Goal: Ask a question

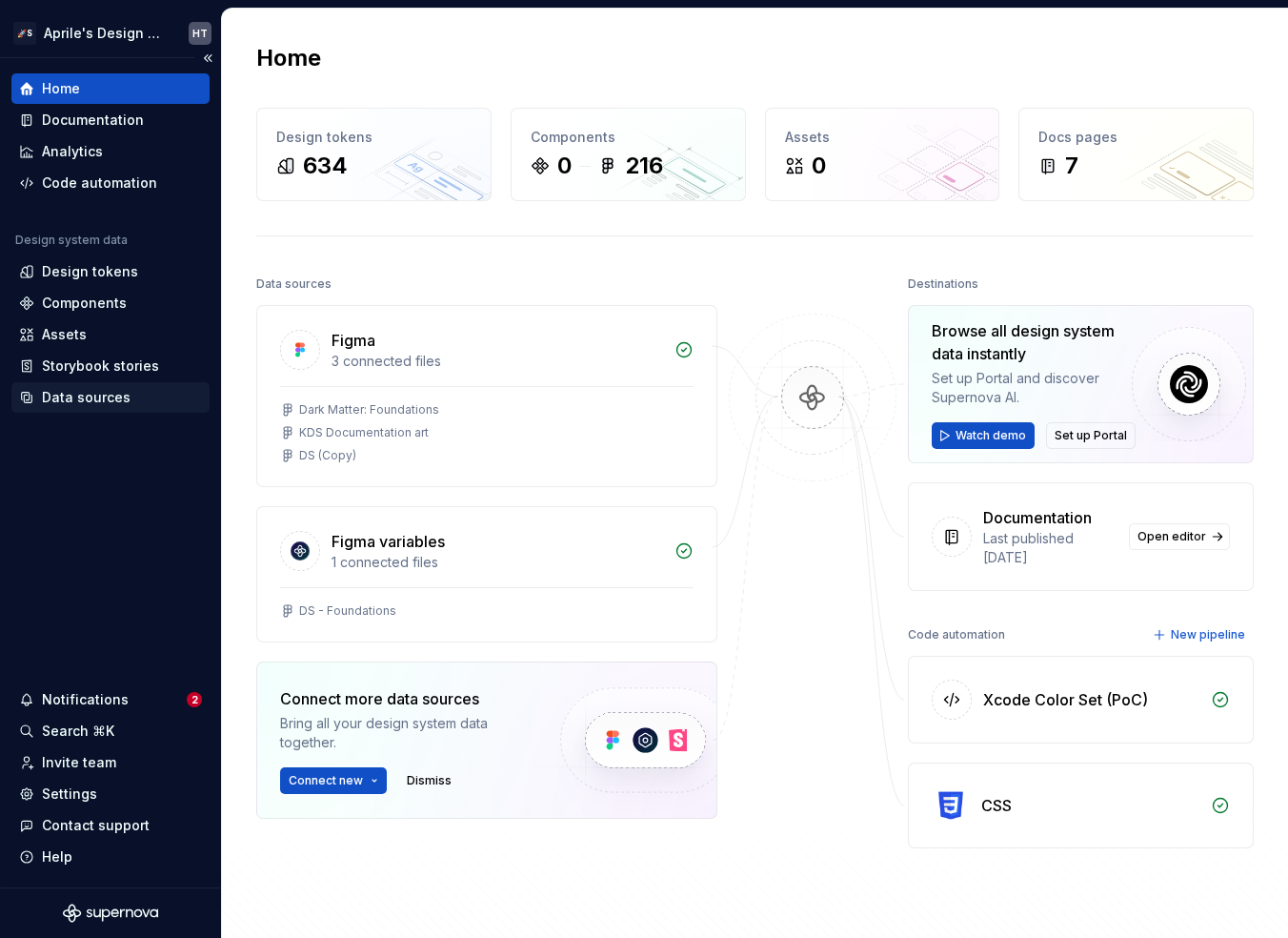
click at [100, 406] on div "Data sources" at bounding box center [86, 397] width 89 height 19
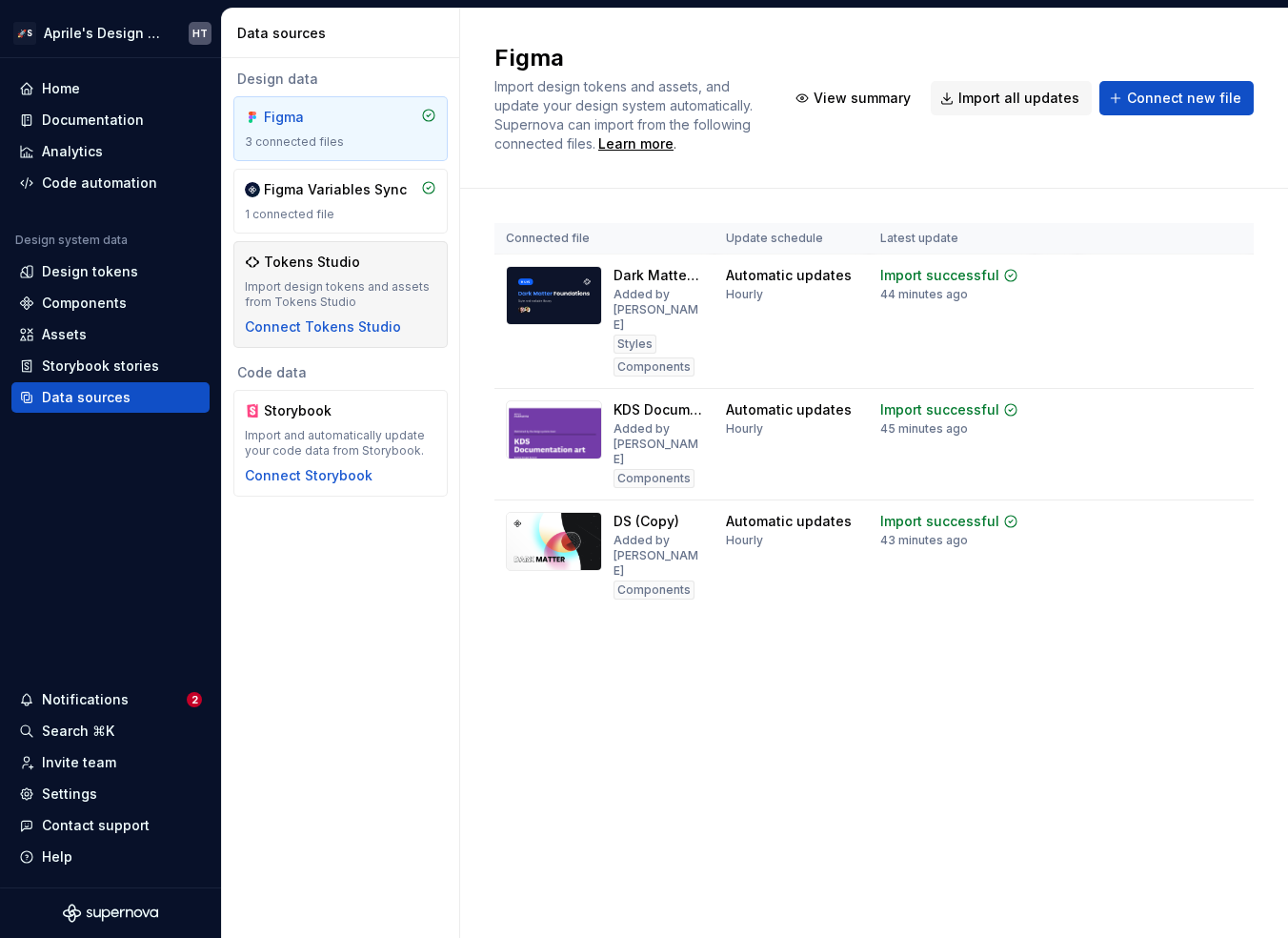
click at [340, 280] on div "Import design tokens and assets from Tokens Studio" at bounding box center [341, 294] width 192 height 31
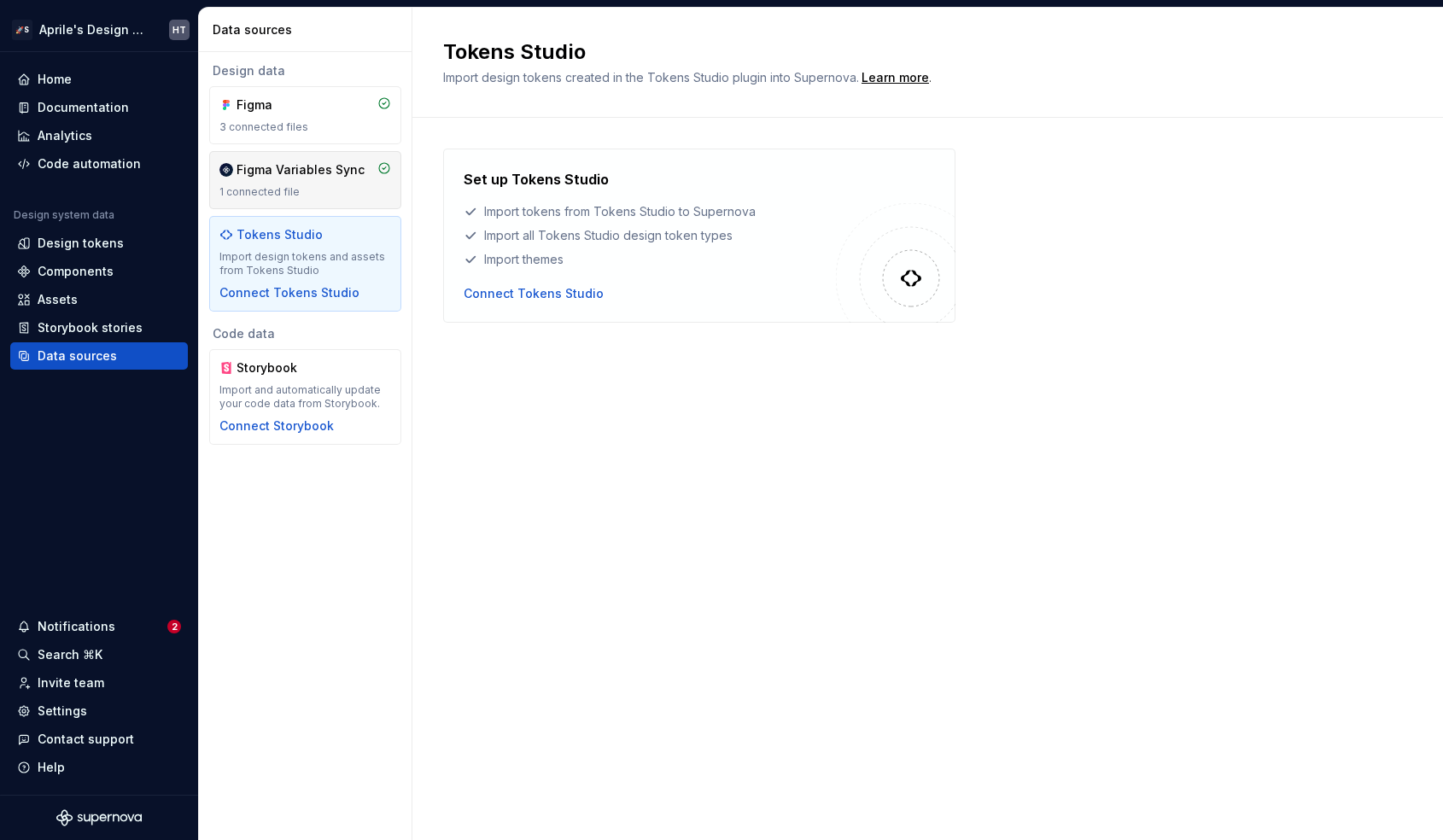
click at [279, 196] on div "1 connected file" at bounding box center [305, 192] width 172 height 14
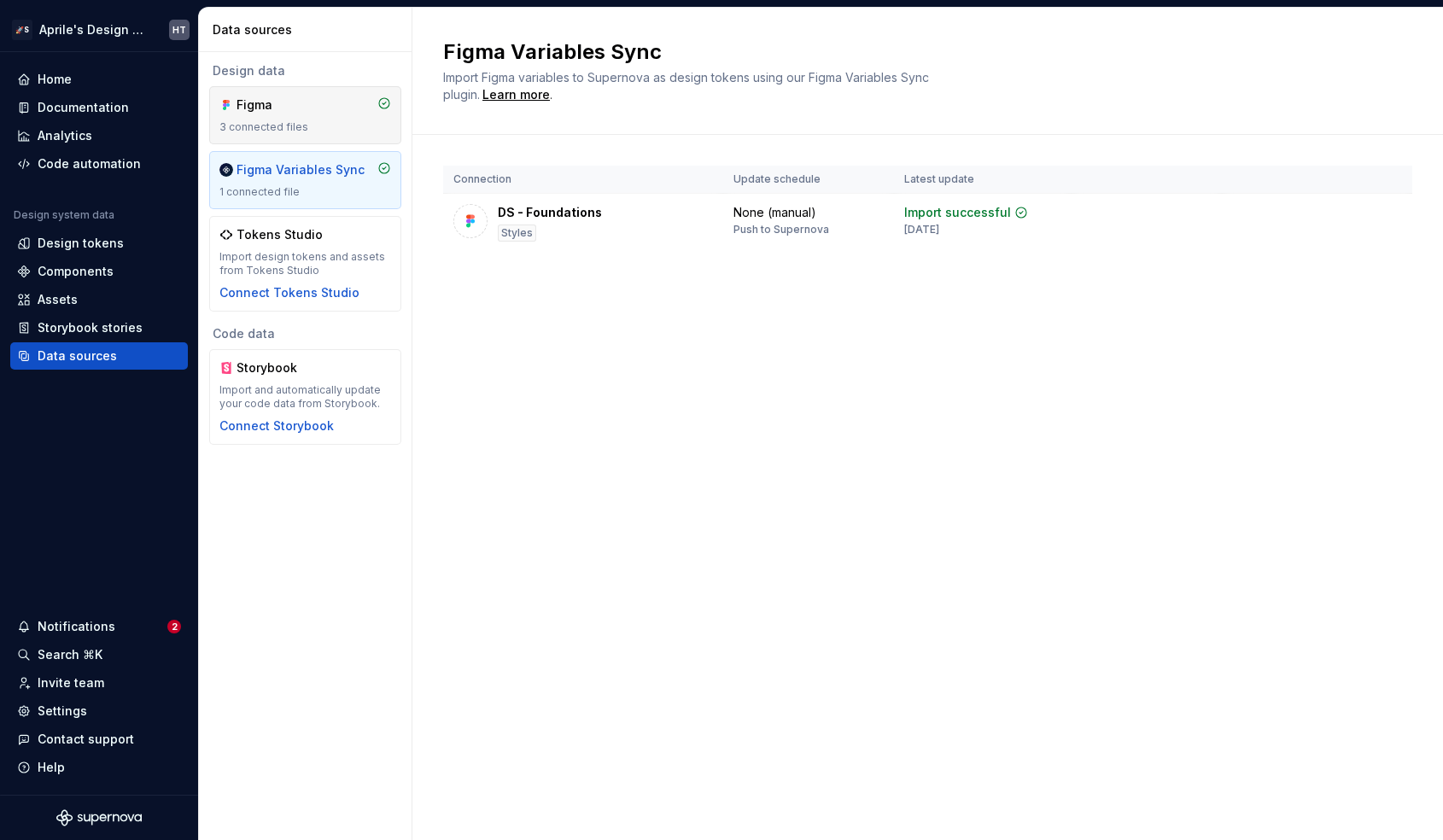
click at [301, 115] on div "Figma 3 connected files" at bounding box center [305, 115] width 172 height 38
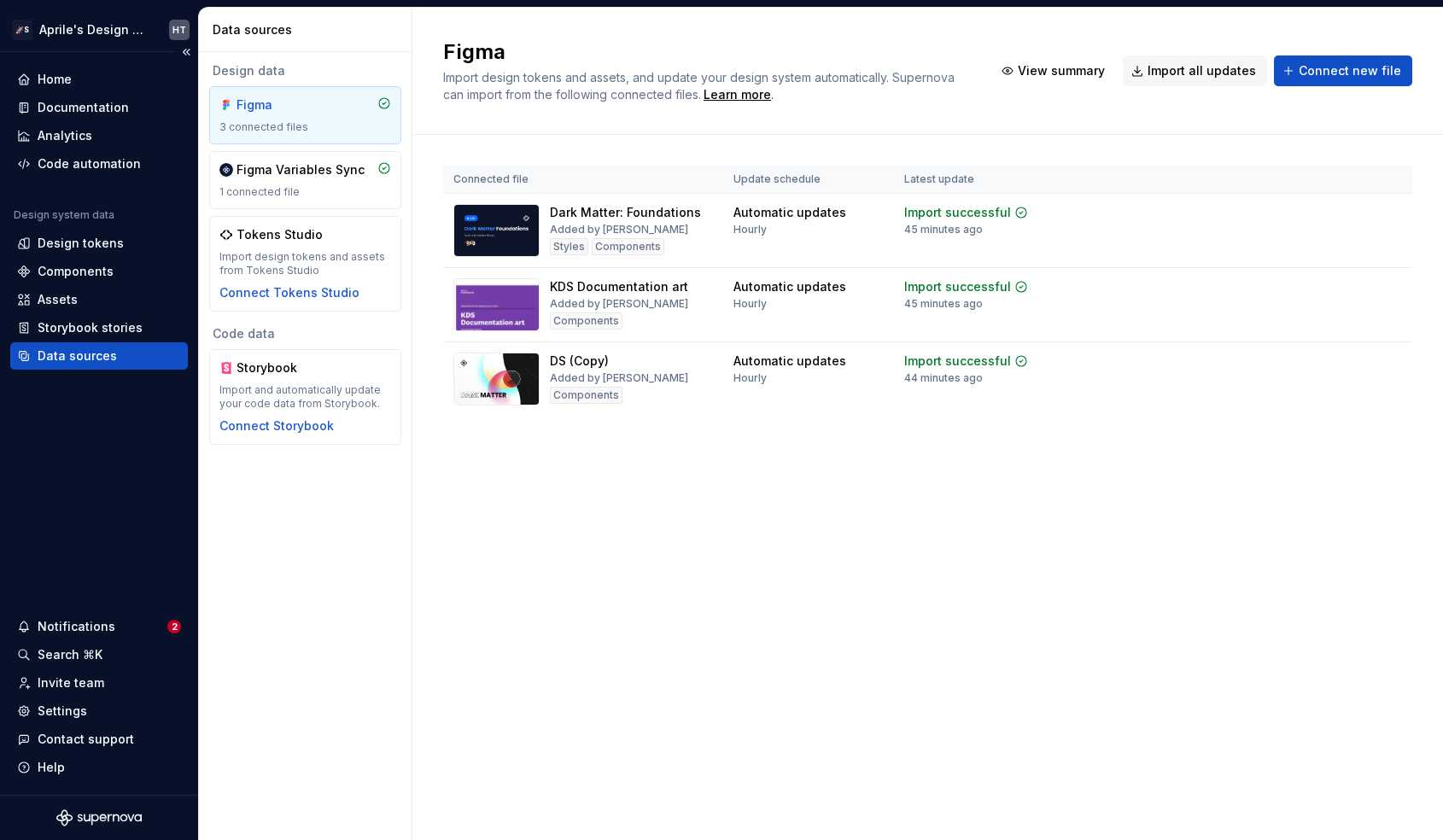
click at [61, 61] on div "Home Documentation Analytics Code automation Design system data Design tokens C…" at bounding box center [99, 423] width 198 height 742
click at [62, 80] on div "Home" at bounding box center [55, 80] width 34 height 17
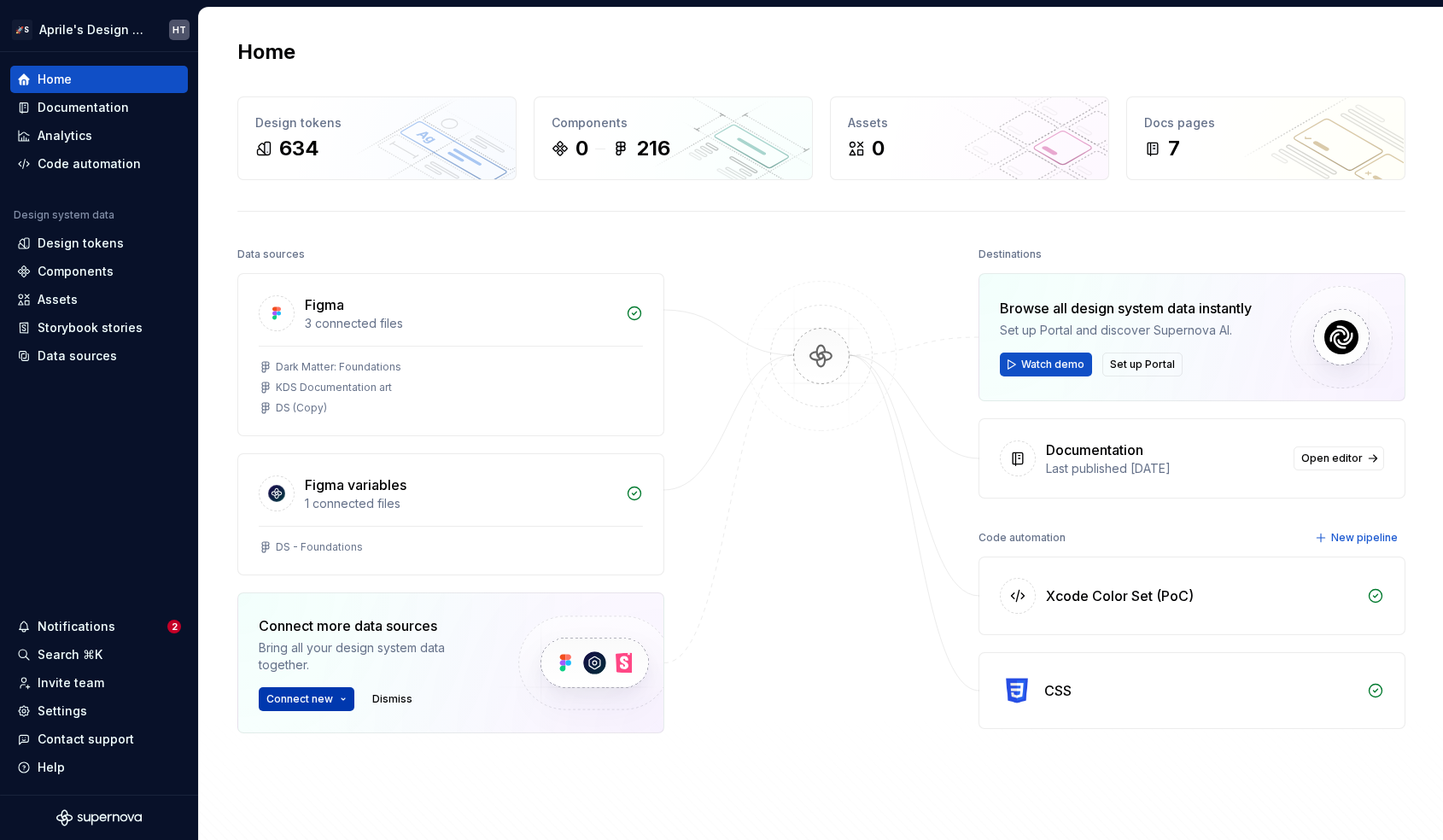
click at [319, 694] on span "Connect new" at bounding box center [299, 699] width 67 height 14
click at [766, 301] on img at bounding box center [821, 373] width 166 height 186
click at [73, 711] on div "Settings" at bounding box center [62, 711] width 50 height 17
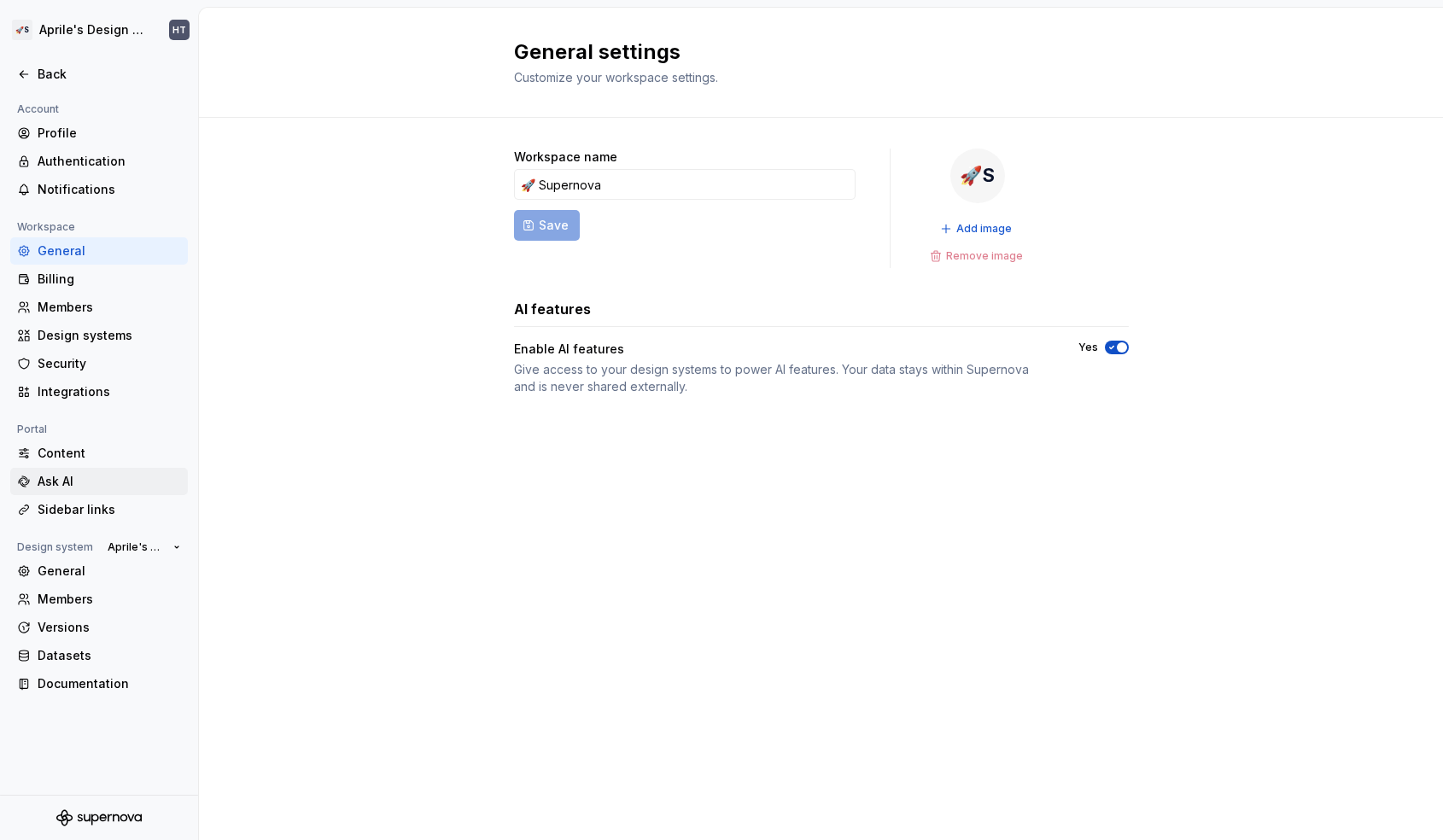
click at [97, 482] on div "Ask AI" at bounding box center [109, 482] width 144 height 17
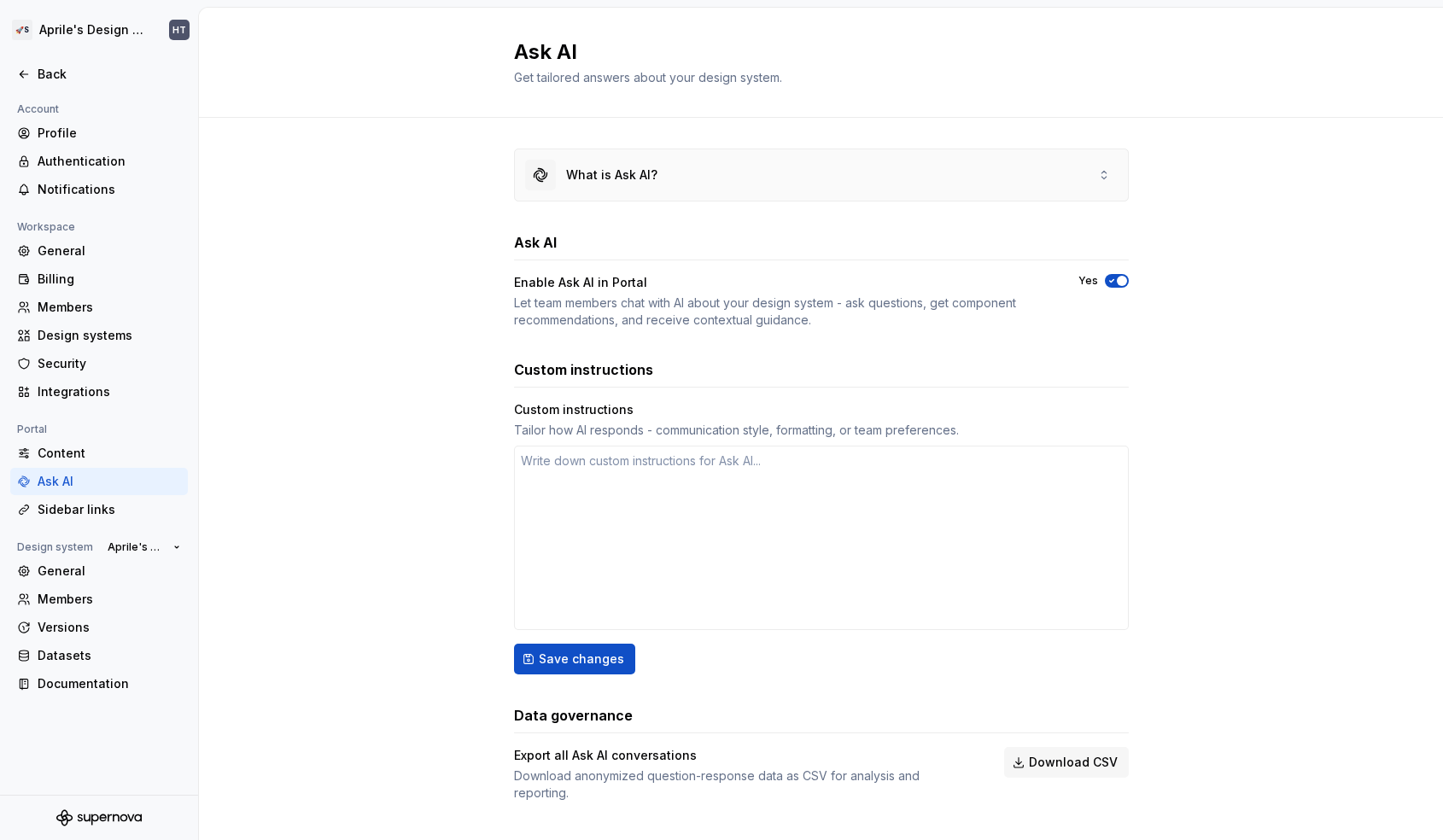
click at [632, 154] on div "What is Ask AI?" at bounding box center [821, 175] width 613 height 51
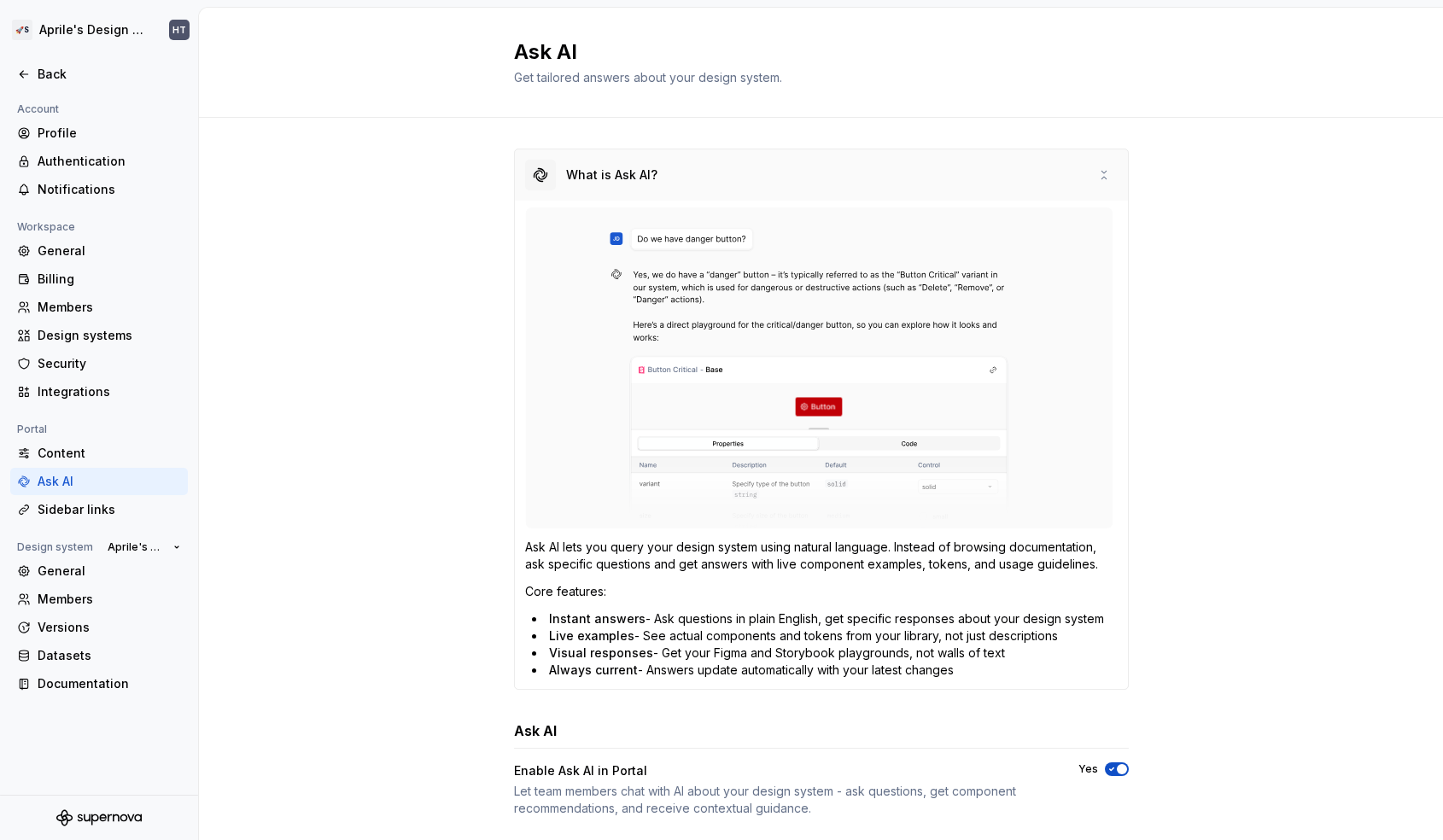
click at [616, 157] on div "What is Ask AI?" at bounding box center [821, 175] width 613 height 51
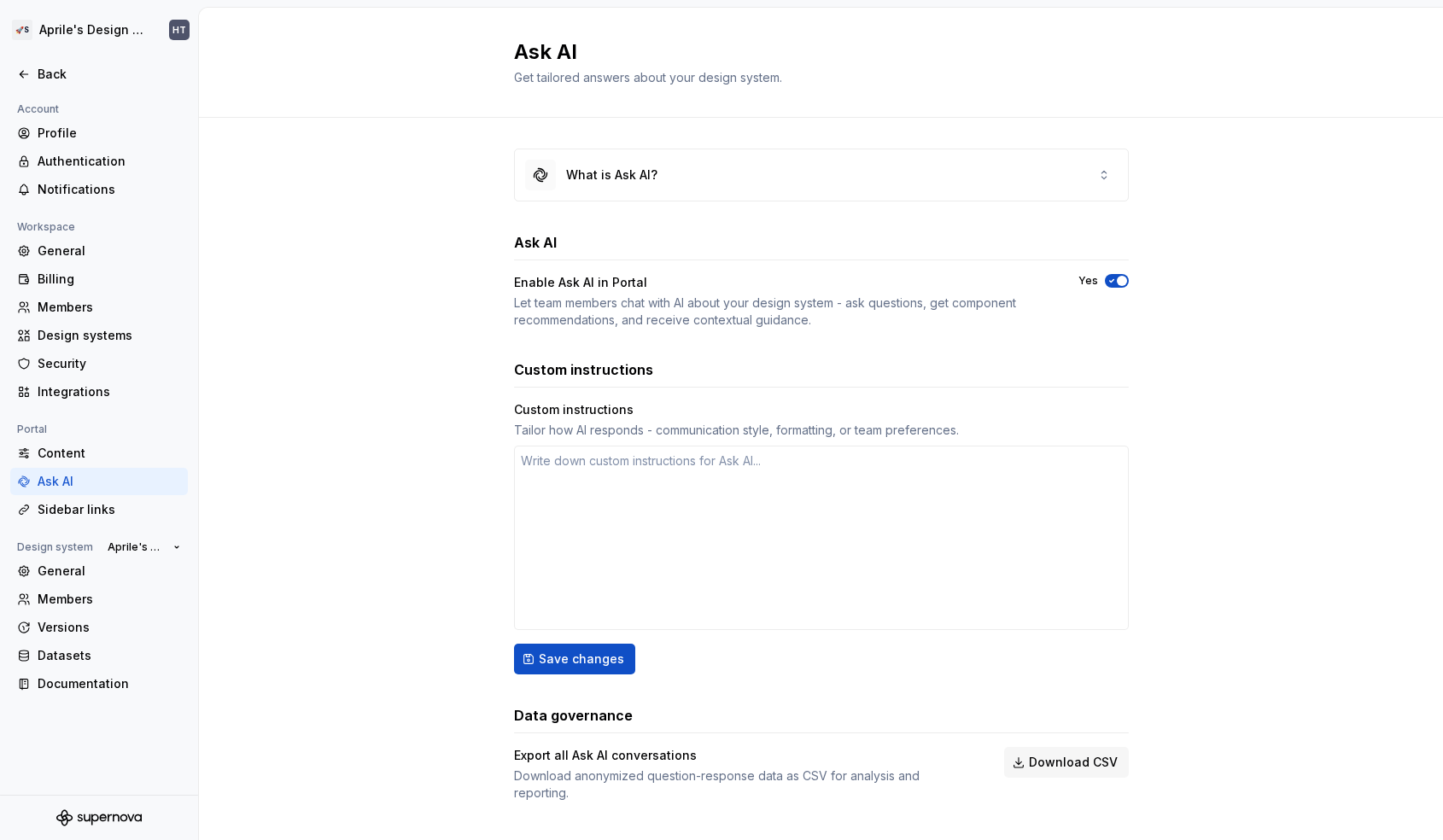
type textarea "*"
click at [322, 399] on div "What is Ask AI? Ask AI Enable Ask AI in Portal Let team members chat with AI ab…" at bounding box center [821, 492] width 1244 height 748
